Goal: Task Accomplishment & Management: Use online tool/utility

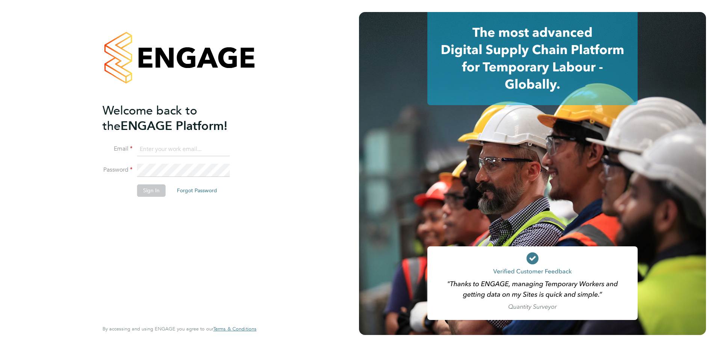
type input "[PERSON_NAME][EMAIL_ADDRESS][PERSON_NAME][DOMAIN_NAME]"
click at [152, 191] on button "Sign In" at bounding box center [151, 190] width 29 height 12
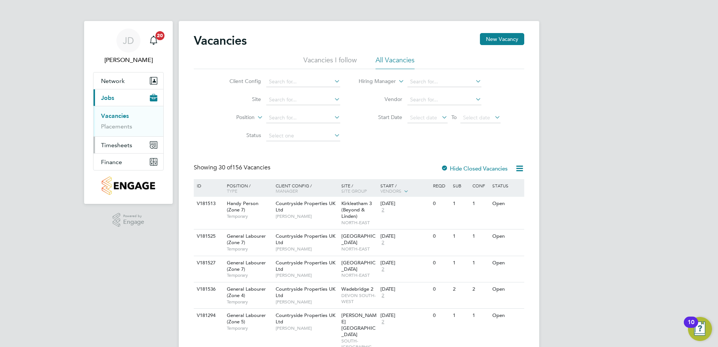
click at [112, 144] on span "Timesheets" at bounding box center [116, 145] width 31 height 7
click at [115, 134] on link "Timesheets" at bounding box center [116, 132] width 31 height 7
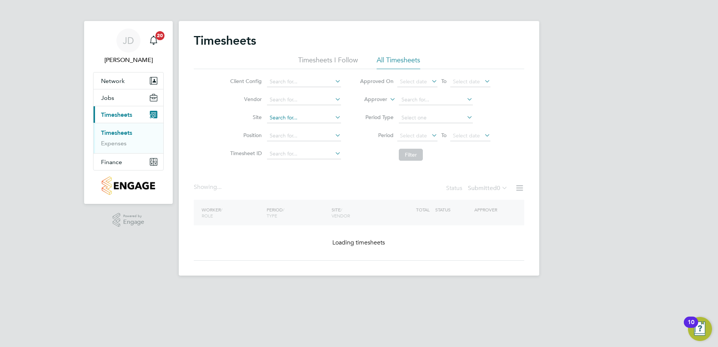
click at [271, 118] on input at bounding box center [304, 118] width 74 height 11
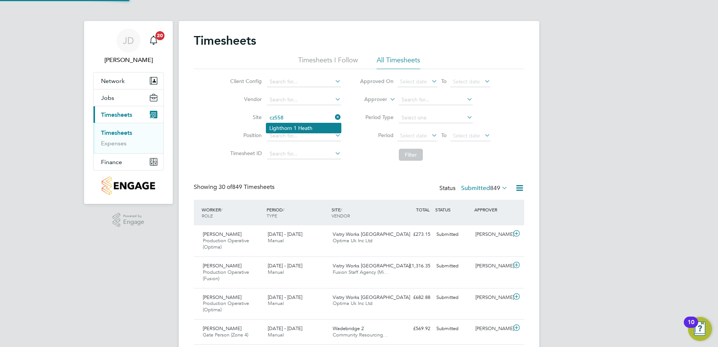
click at [295, 125] on li "Lighthorn 1 Heath" at bounding box center [303, 128] width 75 height 10
type input "Lighthorn 1 Heath"
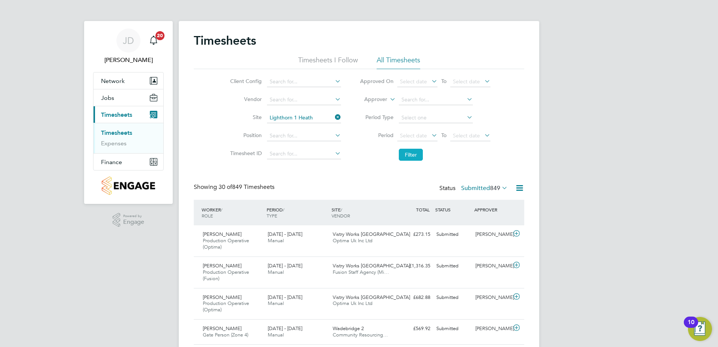
click at [414, 156] on button "Filter" at bounding box center [411, 155] width 24 height 12
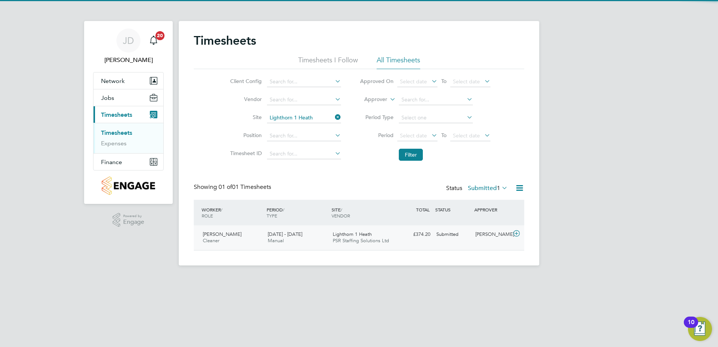
click at [346, 240] on span "PSR Staffing Solutions Ltd" at bounding box center [361, 240] width 56 height 6
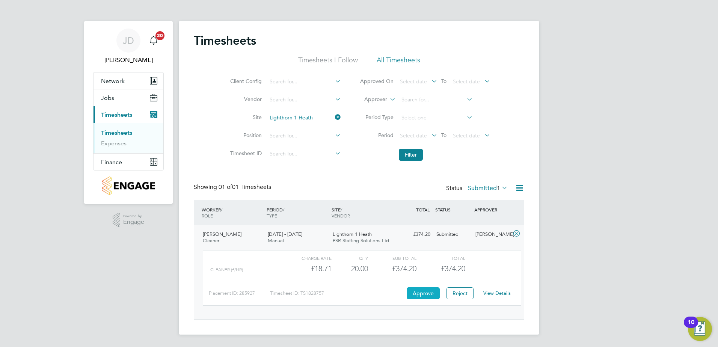
click at [425, 291] on button "Approve" at bounding box center [423, 293] width 33 height 12
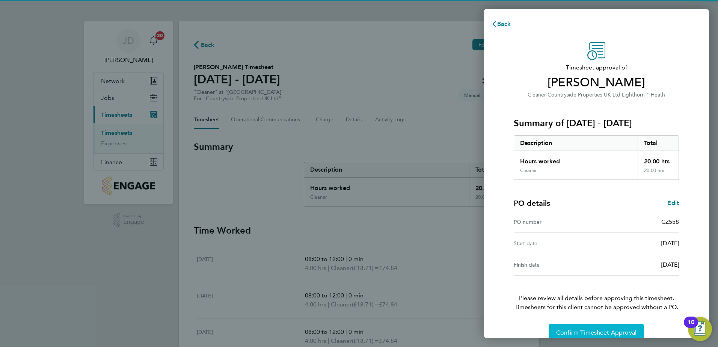
click at [578, 334] on span "Confirm Timesheet Approval" at bounding box center [596, 333] width 80 height 8
